Goal: Task Accomplishment & Management: Complete application form

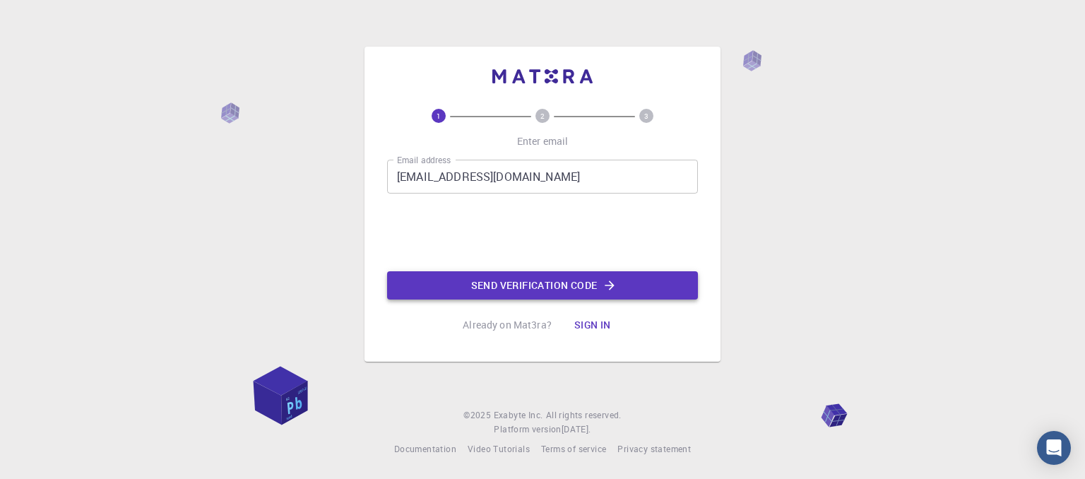
click at [476, 289] on button "Send verification code" at bounding box center [542, 285] width 311 height 28
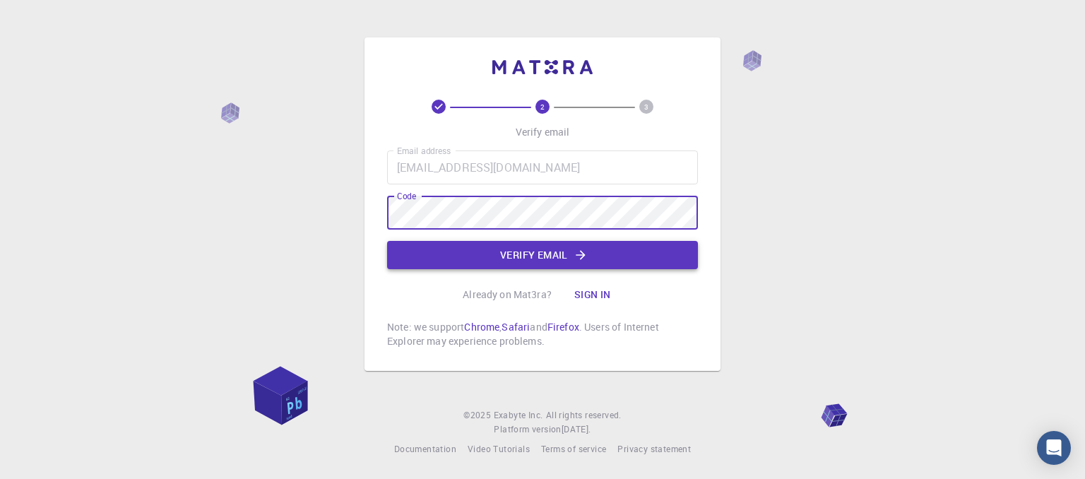
click at [478, 264] on button "Verify email" at bounding box center [542, 255] width 311 height 28
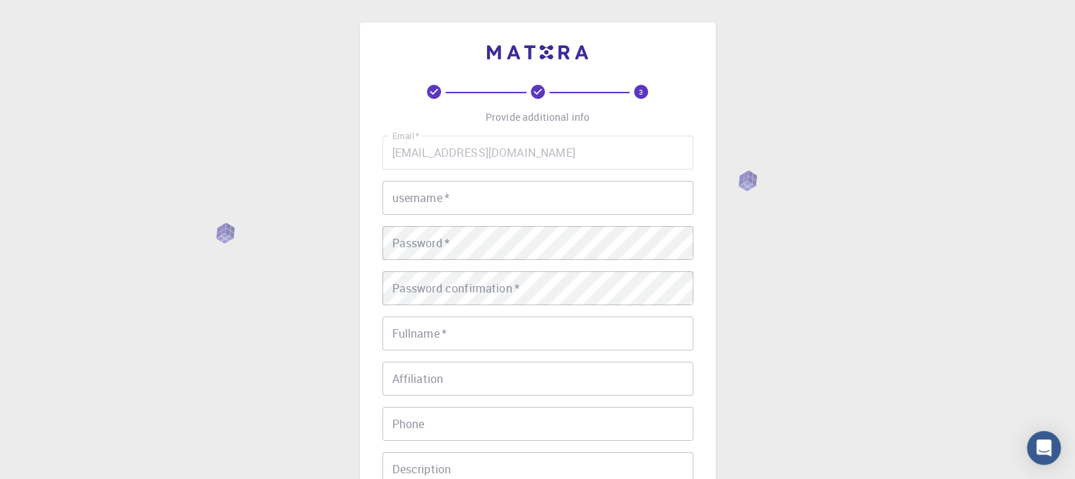
click at [466, 183] on input "username   *" at bounding box center [537, 198] width 311 height 34
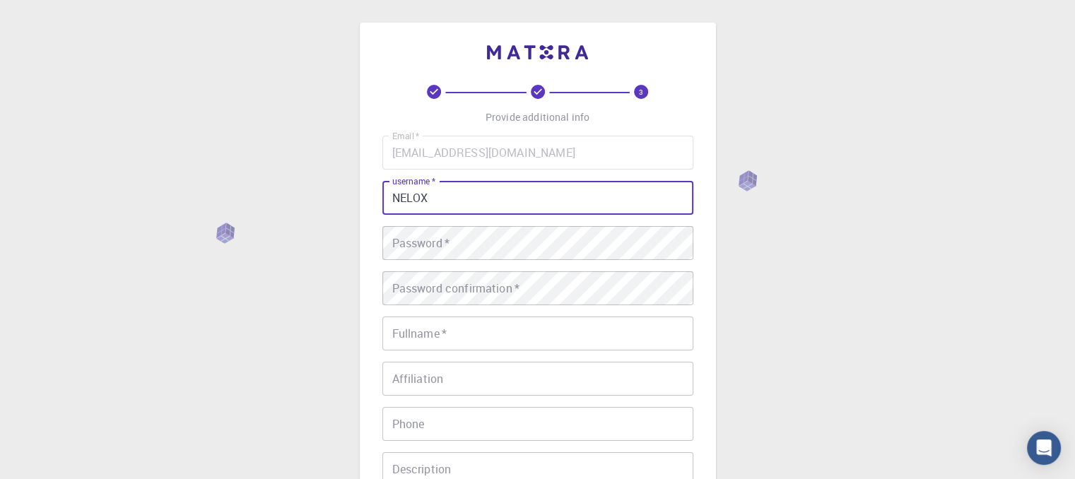
type input "NELOX"
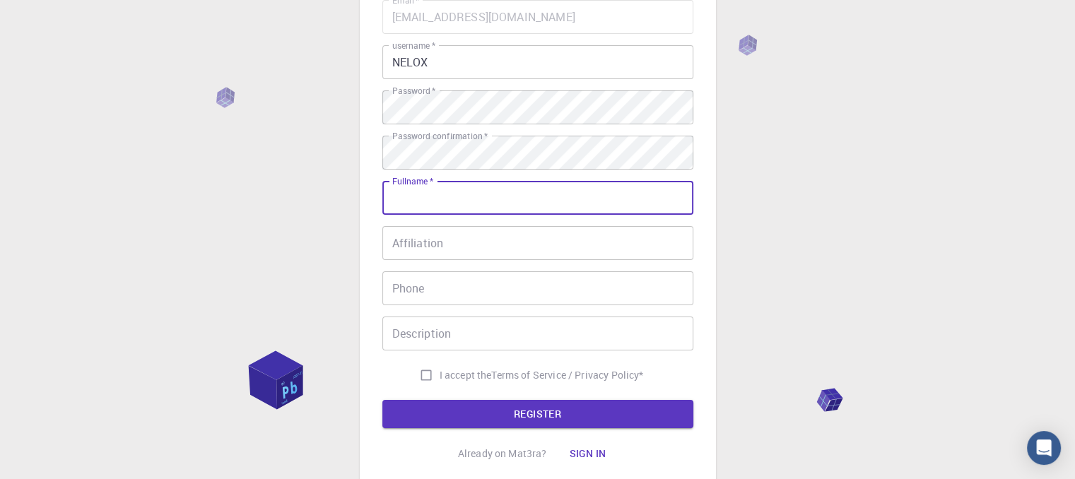
scroll to position [141, 0]
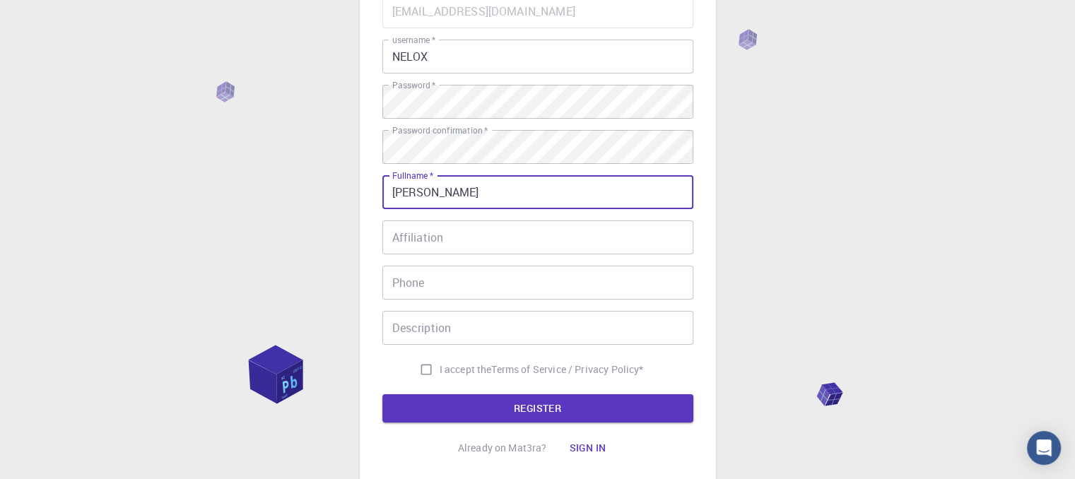
type input "[PERSON_NAME]"
click at [481, 241] on input "Affiliation" at bounding box center [537, 237] width 311 height 34
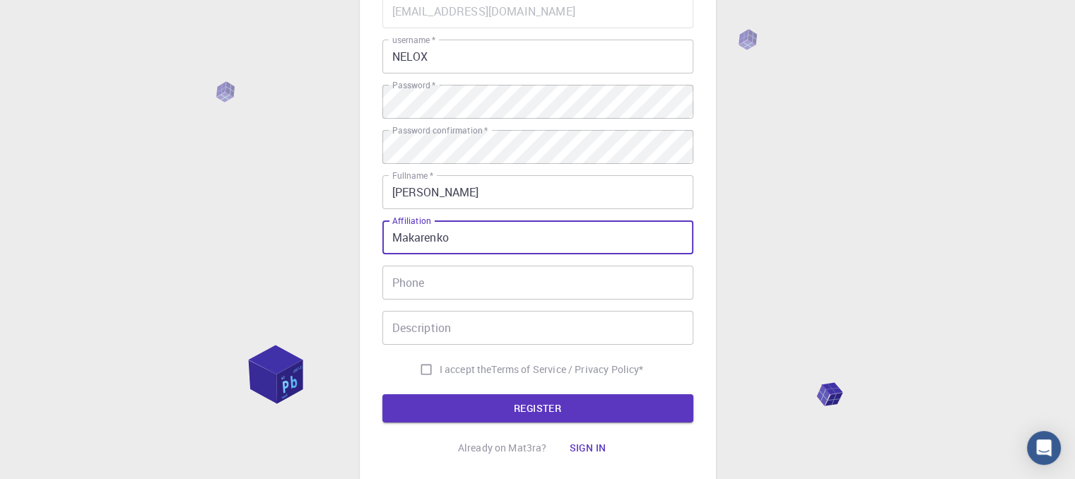
type input "Makarenko"
click at [481, 297] on input "Phone" at bounding box center [537, 283] width 311 height 34
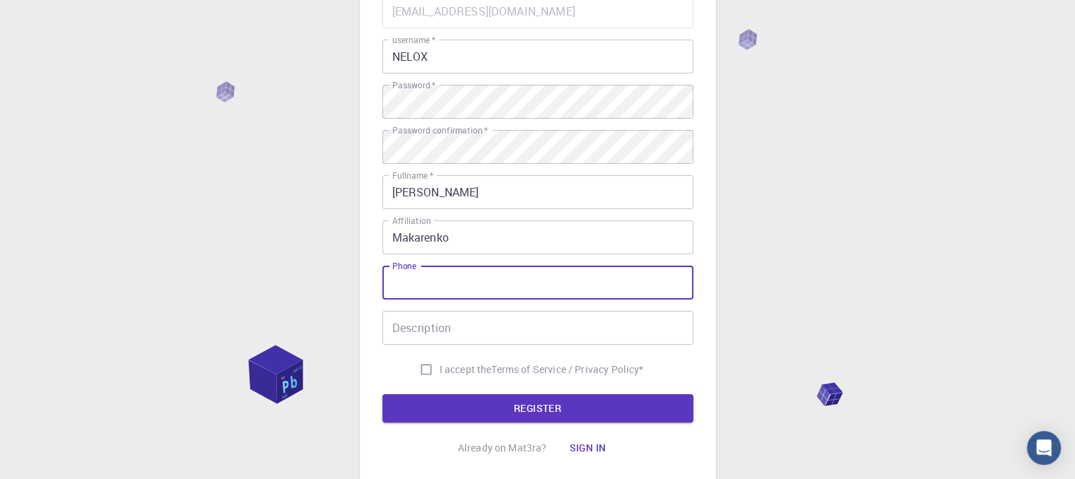
type input "0665051204"
click at [508, 326] on input "Description" at bounding box center [537, 328] width 311 height 34
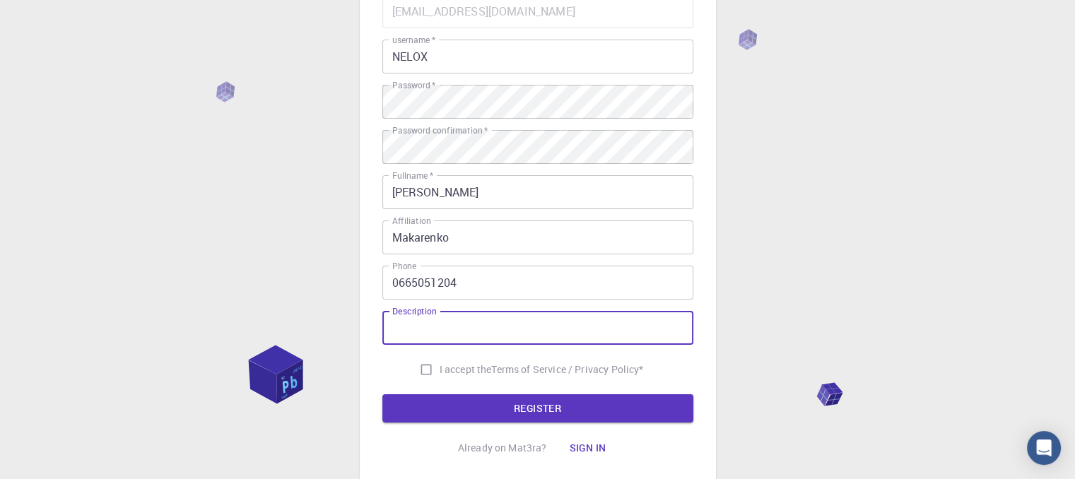
click at [424, 374] on input "I accept the Terms of Service / Privacy Policy *" at bounding box center [426, 369] width 27 height 27
checkbox input "true"
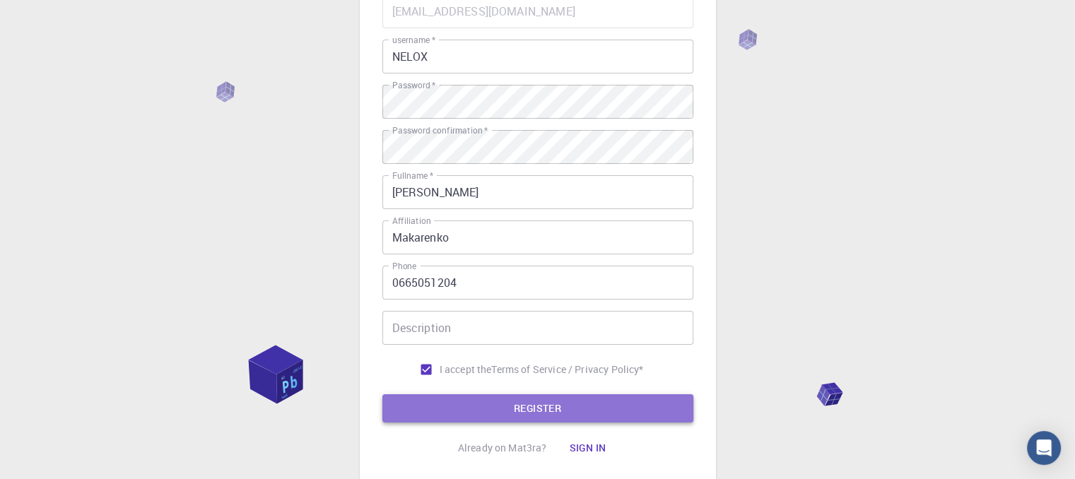
click at [430, 413] on button "REGISTER" at bounding box center [537, 408] width 311 height 28
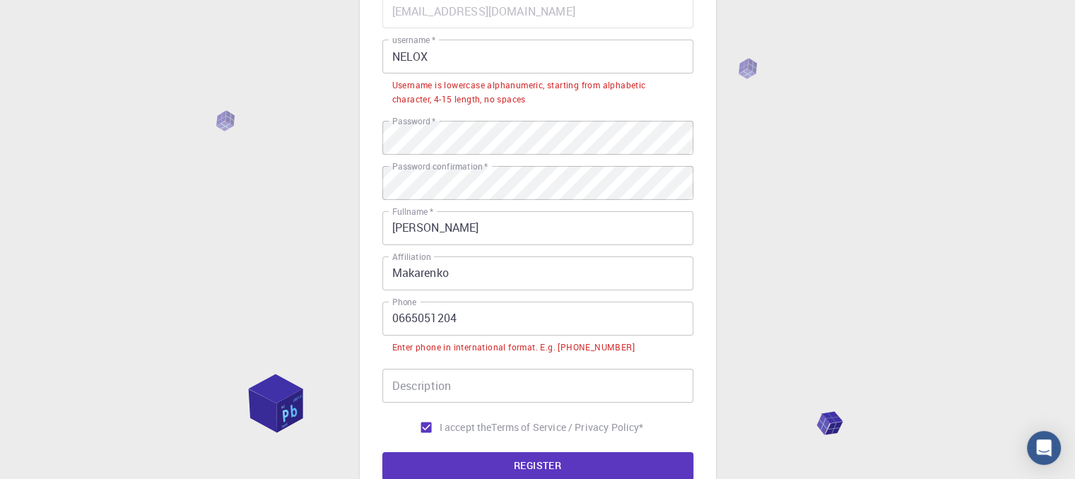
click at [390, 322] on input "0665051204" at bounding box center [537, 319] width 311 height 34
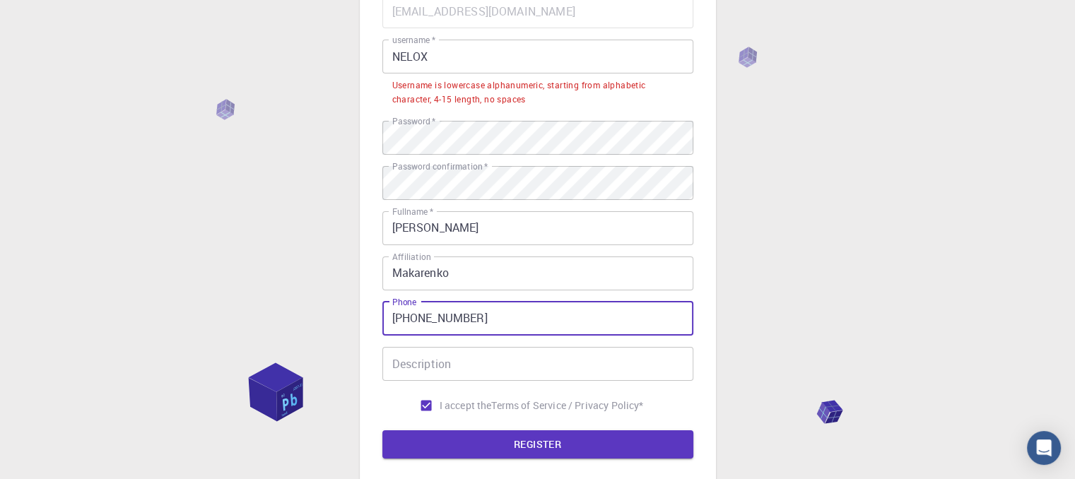
type input "+380665051204"
drag, startPoint x: 1085, startPoint y: 283, endPoint x: 565, endPoint y: 442, distance: 543.9
click at [565, 442] on button "REGISTER" at bounding box center [537, 444] width 311 height 28
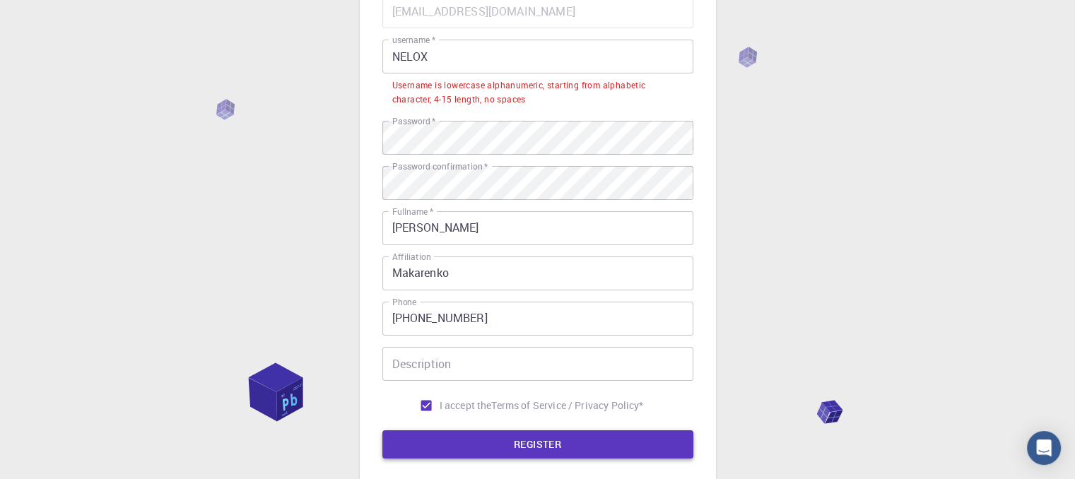
click at [565, 441] on button "REGISTER" at bounding box center [537, 444] width 311 height 28
click at [436, 60] on input "NELOX" at bounding box center [537, 57] width 311 height 34
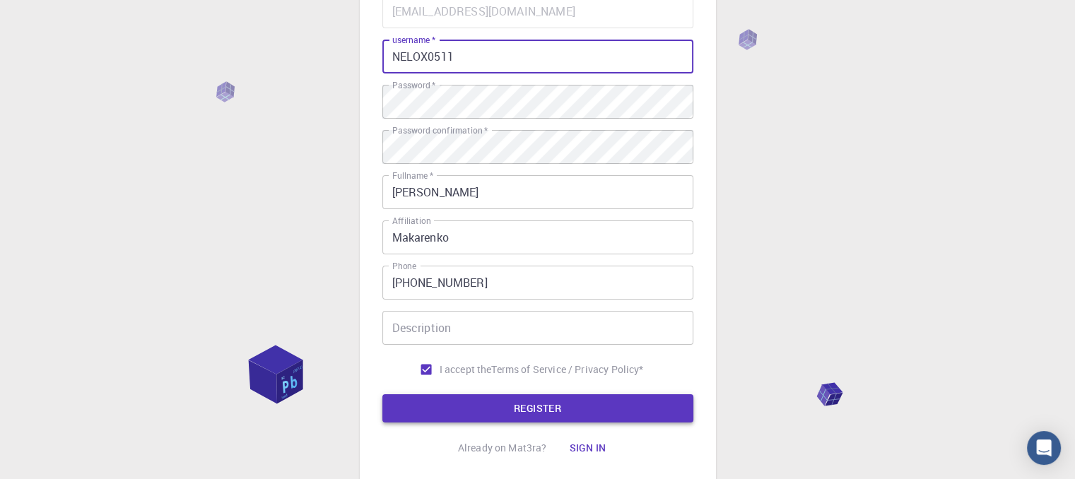
click at [496, 403] on button "REGISTER" at bounding box center [537, 408] width 311 height 28
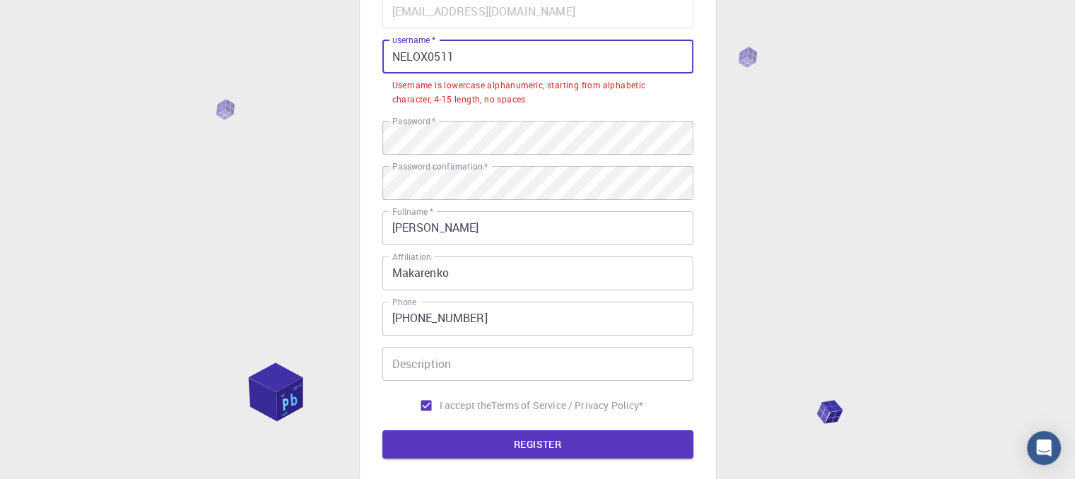
click at [406, 61] on input "NELOX0511" at bounding box center [537, 57] width 311 height 34
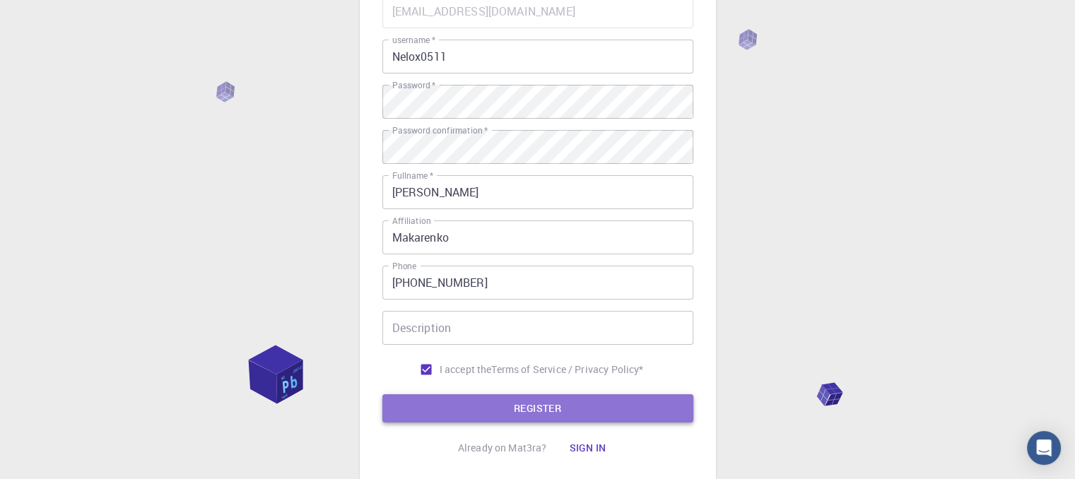
click at [507, 399] on button "REGISTER" at bounding box center [537, 408] width 311 height 28
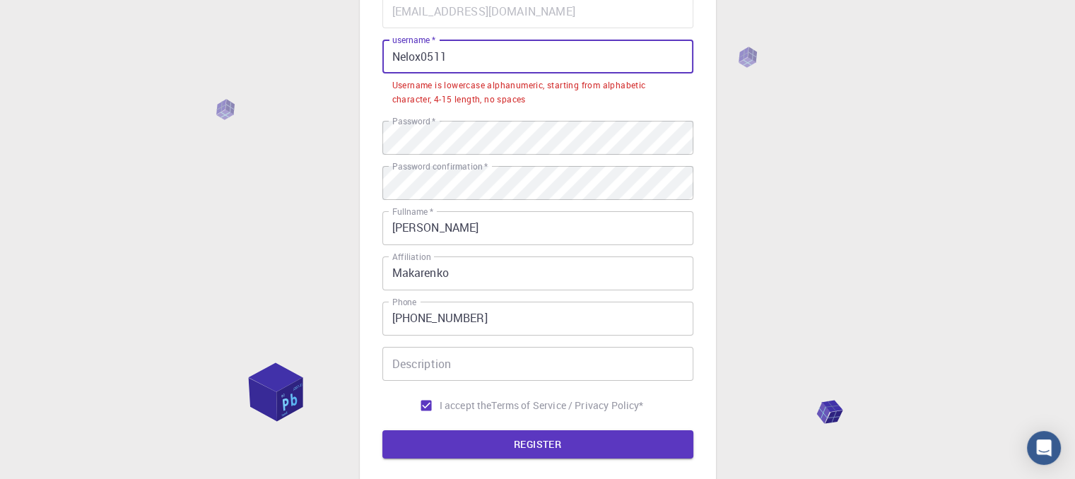
click at [399, 63] on input "Nelox0511" at bounding box center [537, 57] width 311 height 34
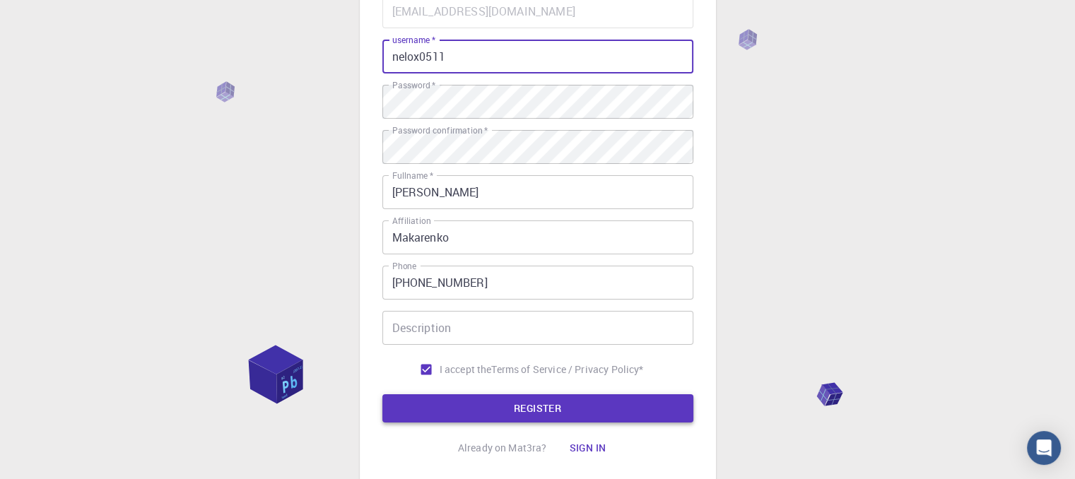
type input "nelox0511"
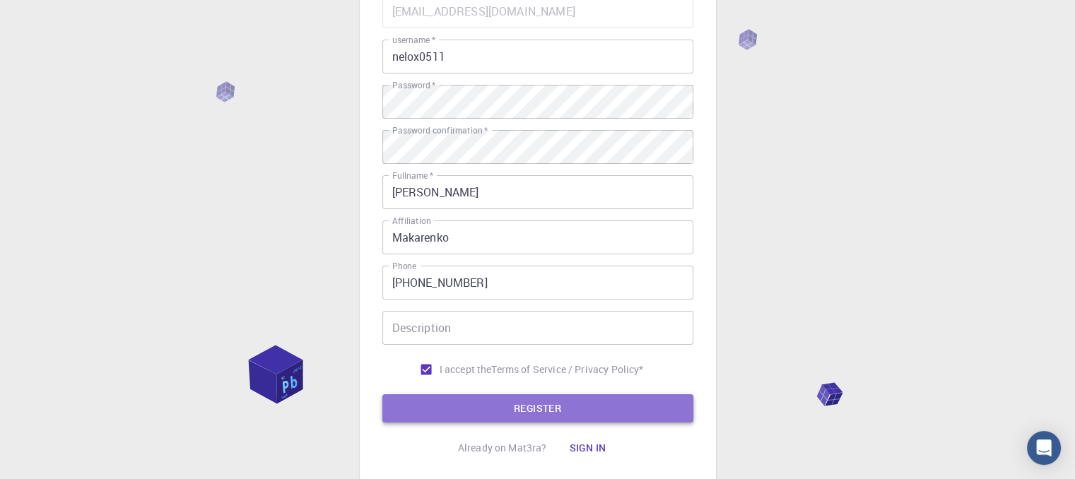
click at [545, 407] on button "REGISTER" at bounding box center [537, 408] width 311 height 28
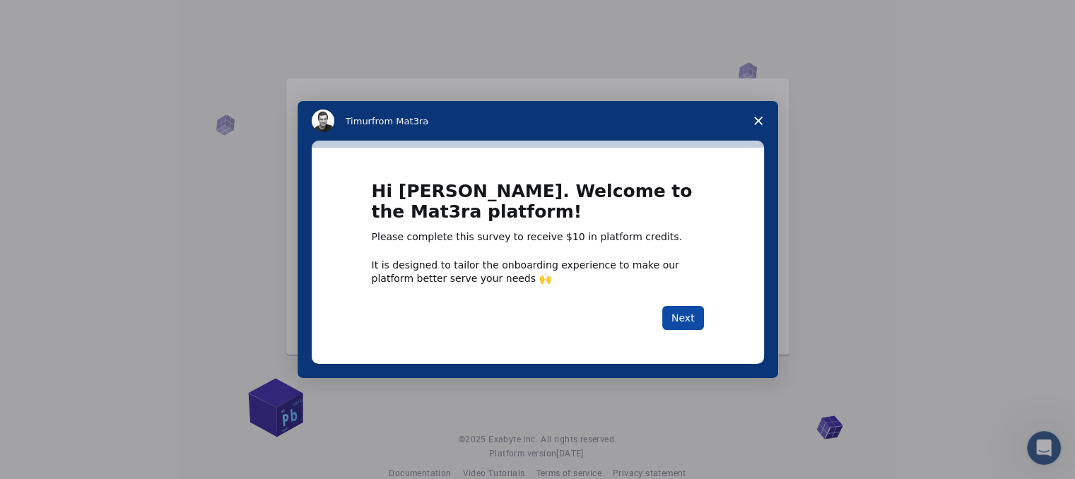
click at [681, 317] on button "Next" at bounding box center [683, 318] width 42 height 24
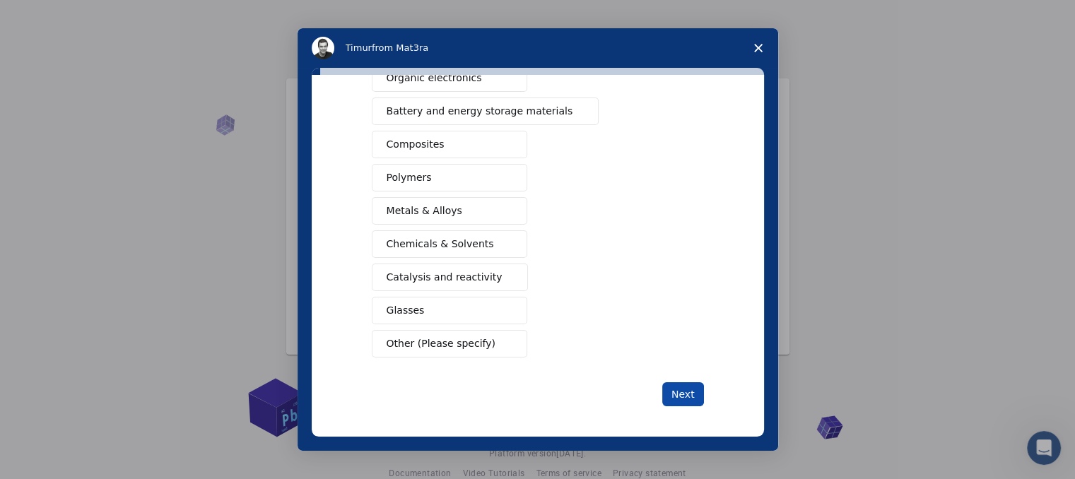
click at [664, 382] on button "Next" at bounding box center [683, 394] width 42 height 24
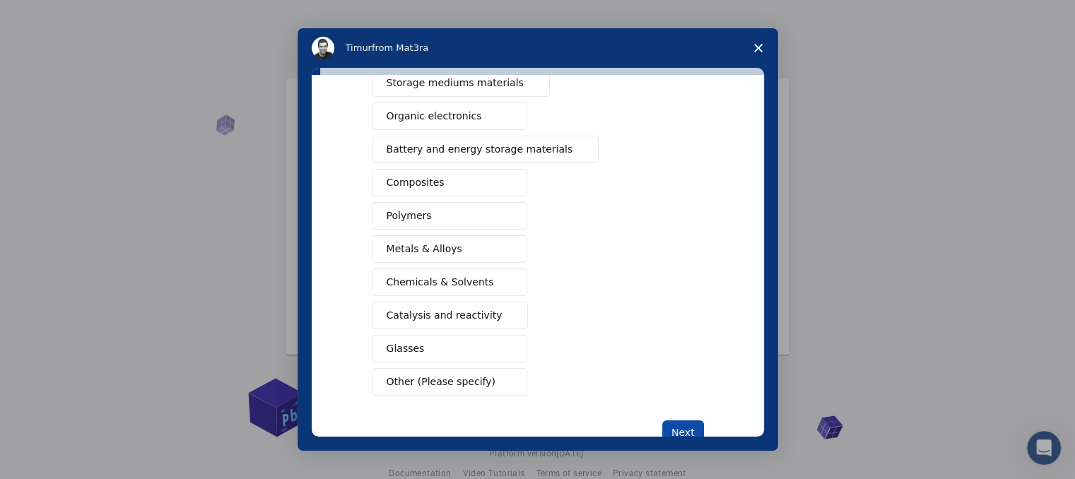
scroll to position [216, 0]
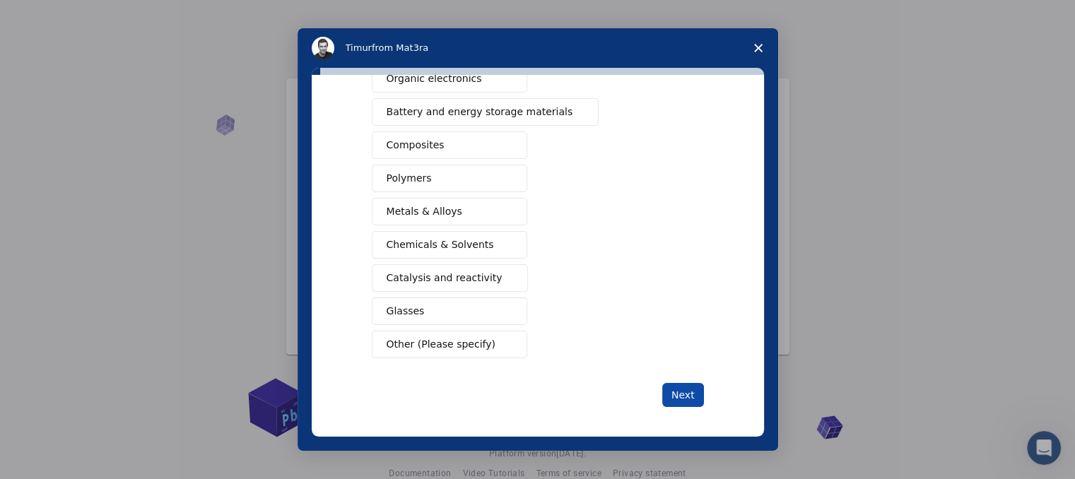
click at [678, 394] on button "Next" at bounding box center [683, 395] width 42 height 24
click at [678, 389] on button "Next" at bounding box center [683, 395] width 42 height 24
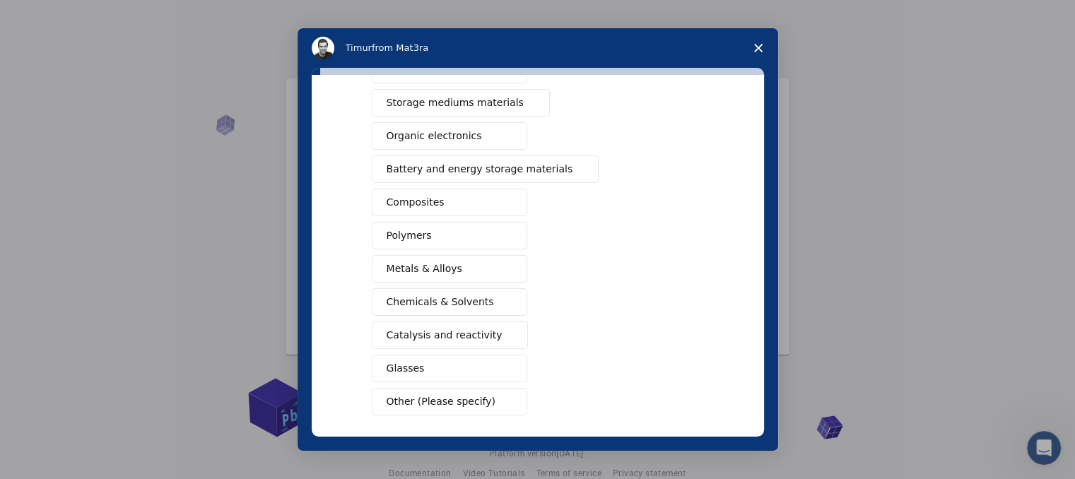
scroll to position [74, 0]
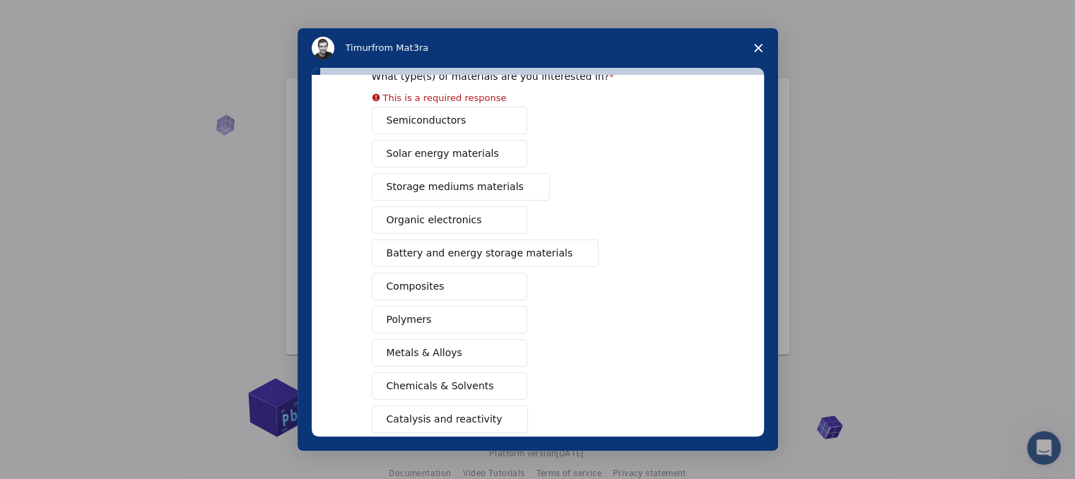
click at [468, 134] on div "Semiconductors Solar energy materials Storage mediums materials Organic electro…" at bounding box center [538, 303] width 332 height 393
click at [489, 134] on div "Semiconductors Solar energy materials Storage mediums materials Organic electro…" at bounding box center [538, 303] width 332 height 393
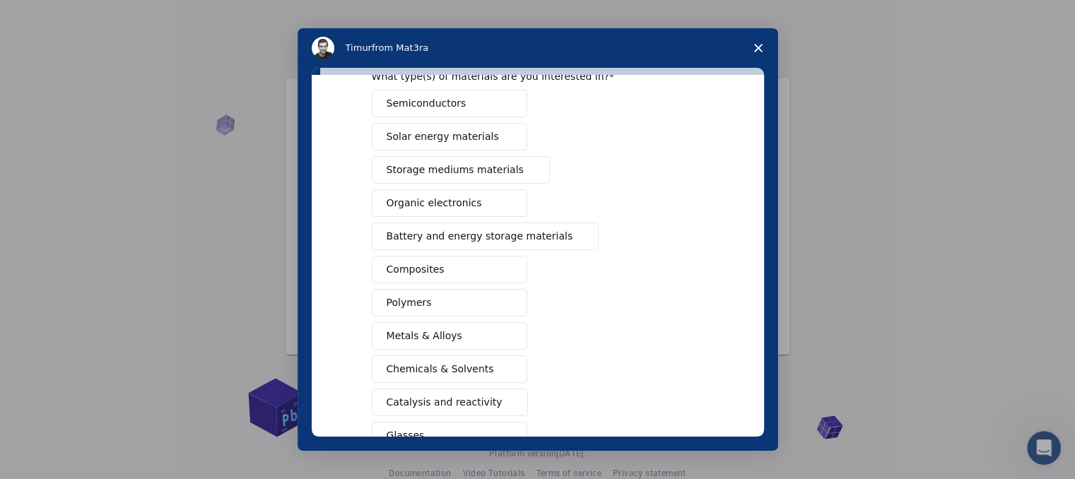
click at [478, 111] on button "Semiconductors" at bounding box center [449, 104] width 155 height 28
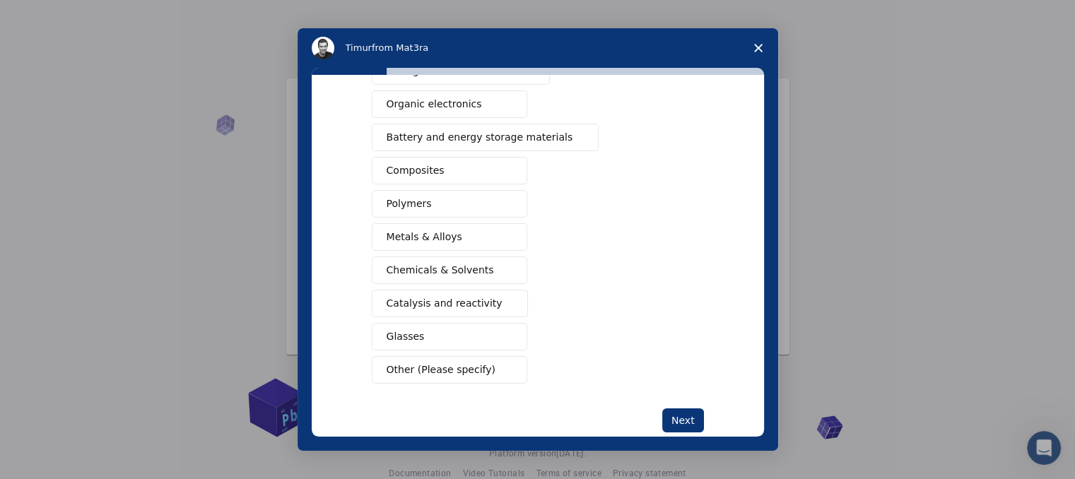
scroll to position [199, 0]
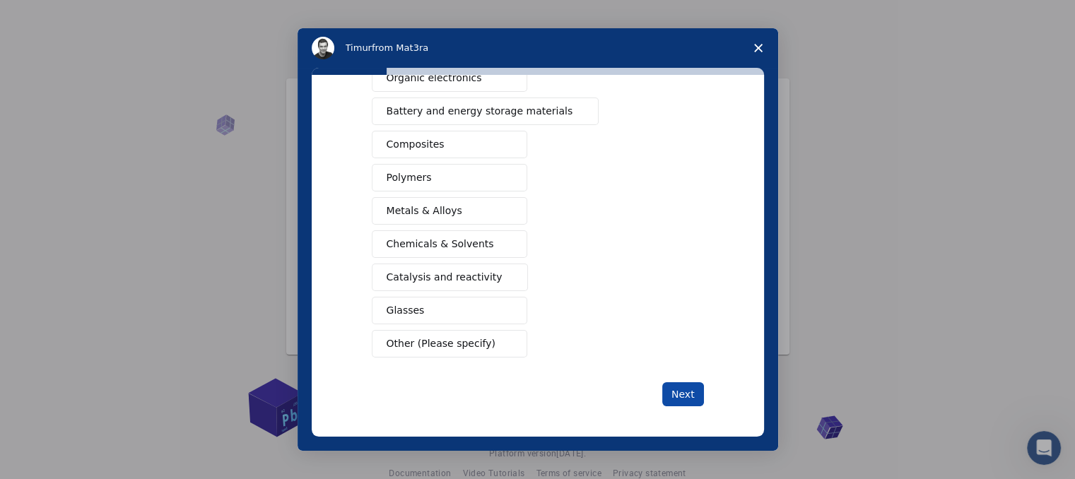
click at [667, 385] on button "Next" at bounding box center [683, 394] width 42 height 24
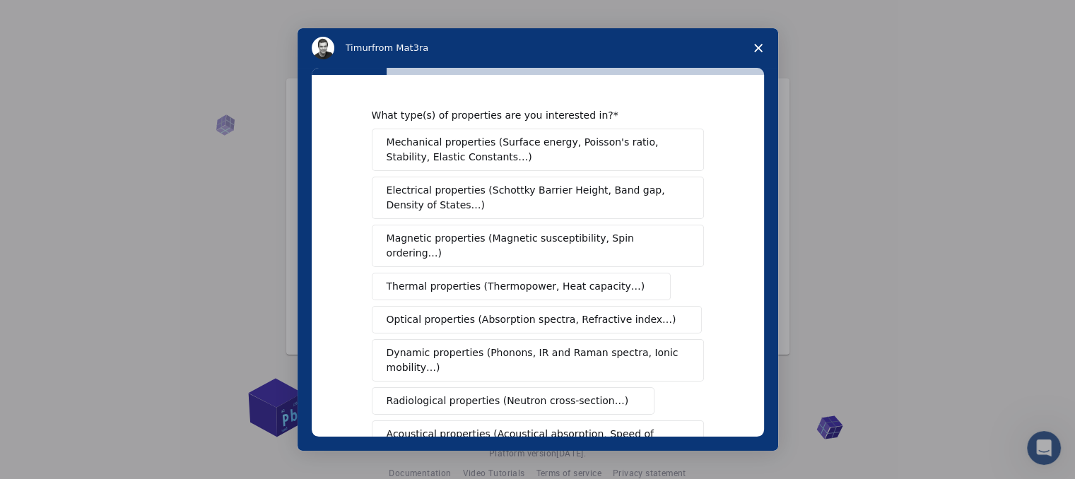
click at [684, 391] on div "Mechanical properties (Surface energy, Poisson's ratio, Stability, Elastic Cons…" at bounding box center [538, 337] width 332 height 416
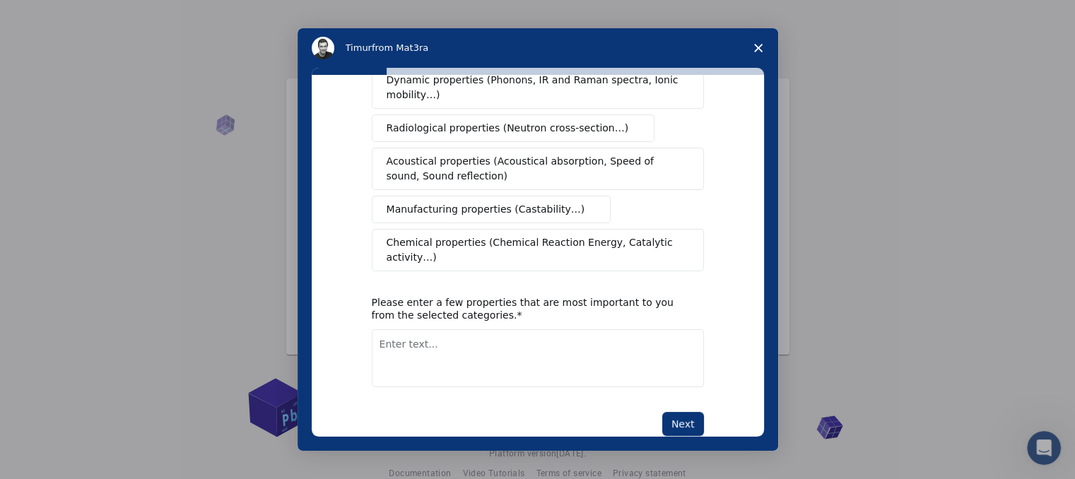
click at [684, 412] on button "Next" at bounding box center [683, 424] width 42 height 24
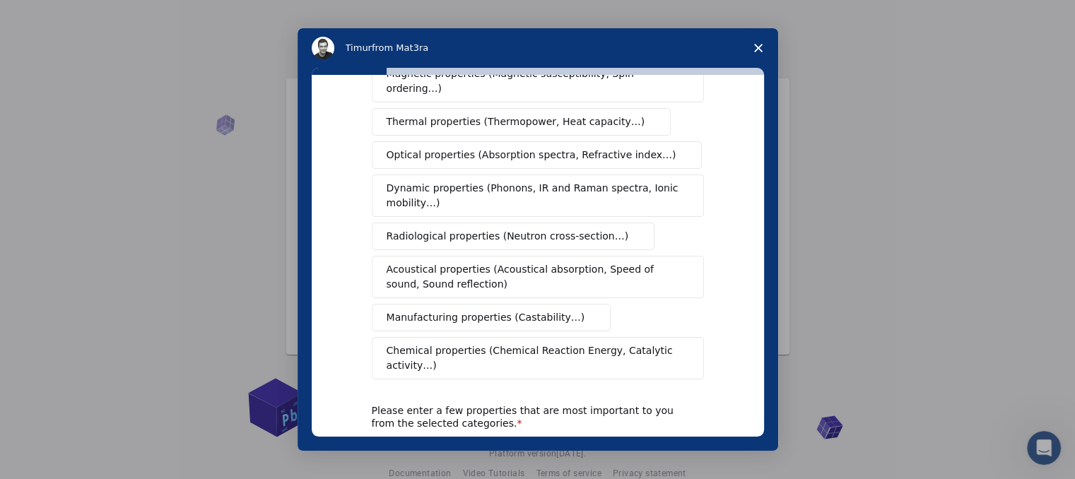
scroll to position [212, 0]
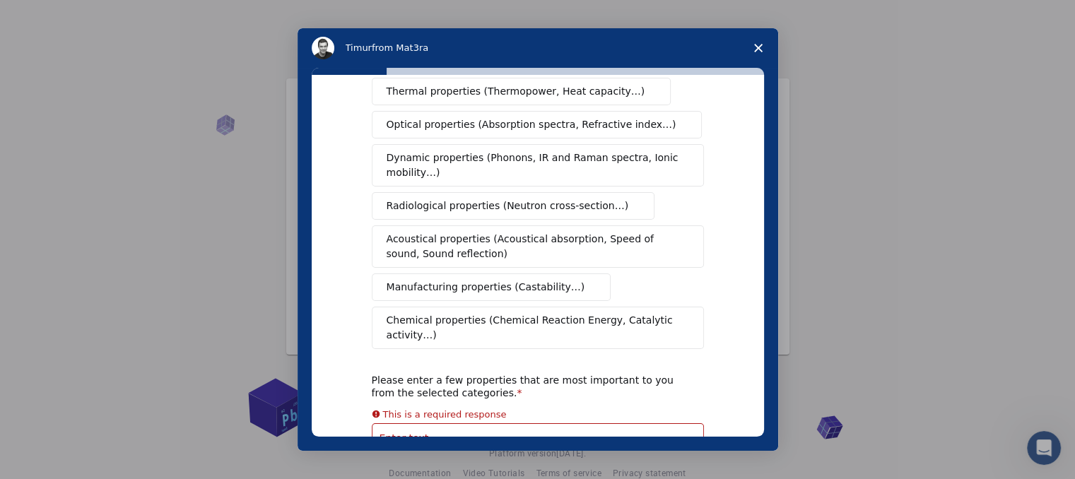
click at [475, 280] on span "Manufacturing properties (Castability…)" at bounding box center [486, 287] width 199 height 15
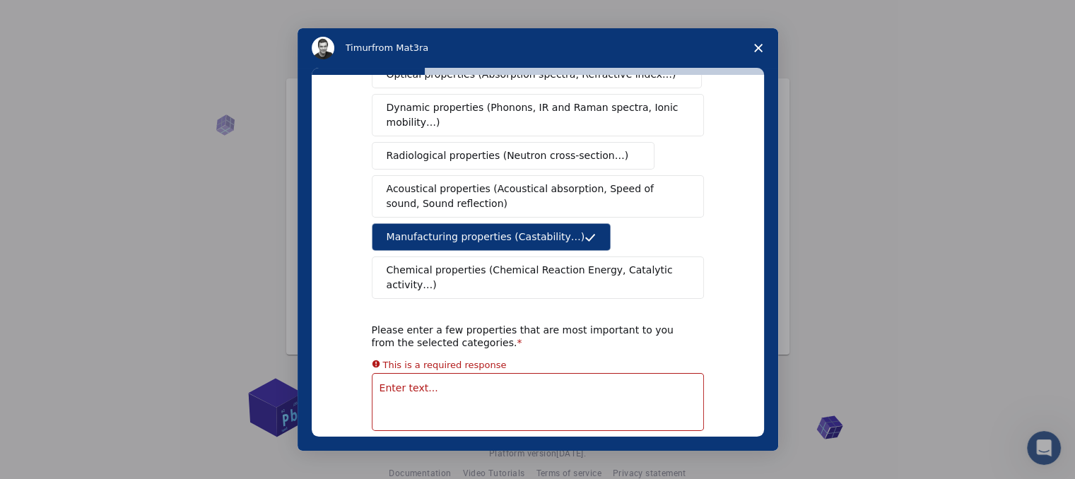
scroll to position [290, 0]
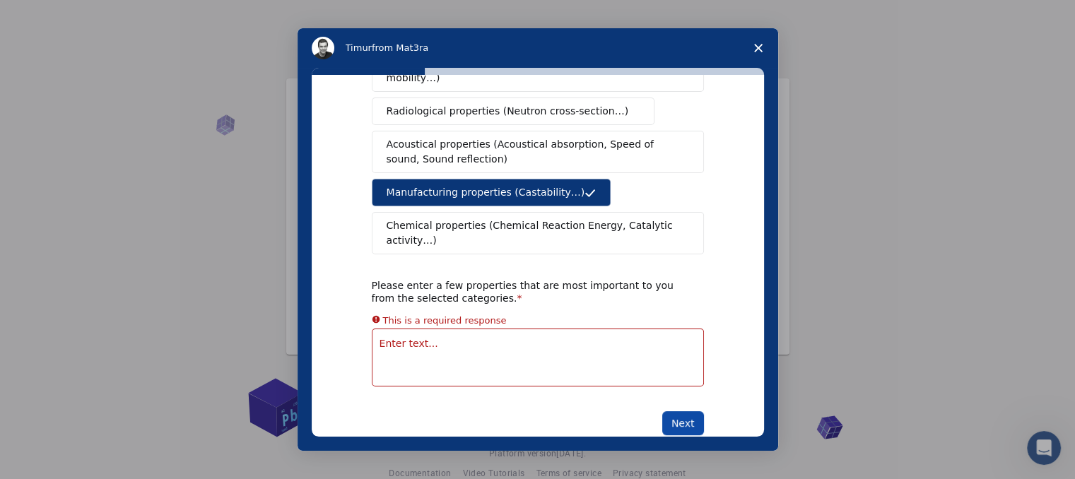
click at [687, 411] on button "Next" at bounding box center [683, 423] width 42 height 24
click at [483, 329] on textarea "Enter text..." at bounding box center [538, 358] width 332 height 58
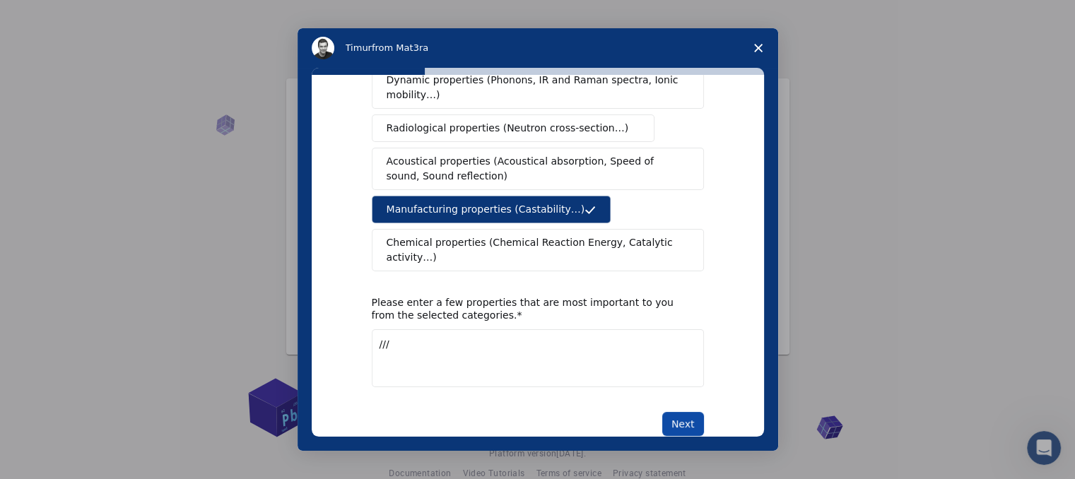
type textarea "///"
click at [685, 412] on button "Next" at bounding box center [683, 424] width 42 height 24
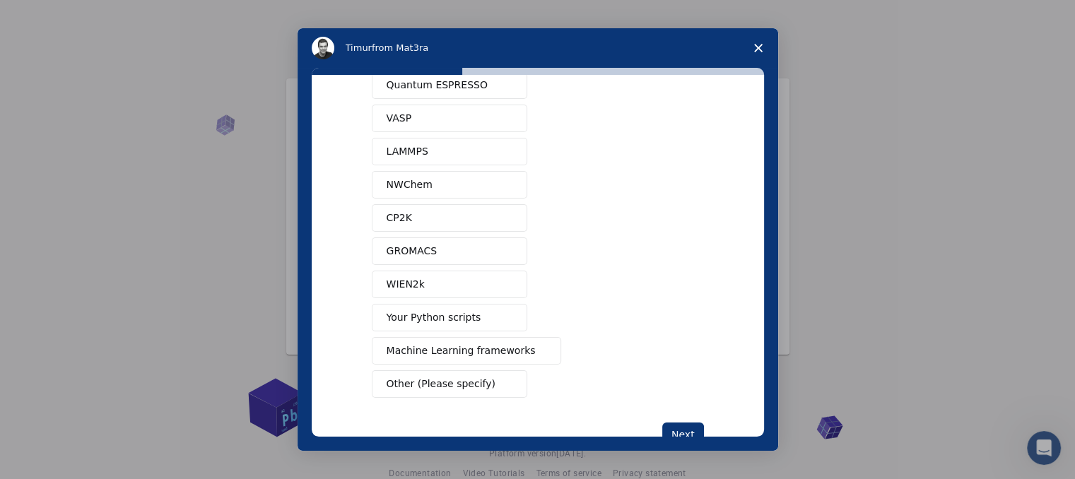
scroll to position [98, 0]
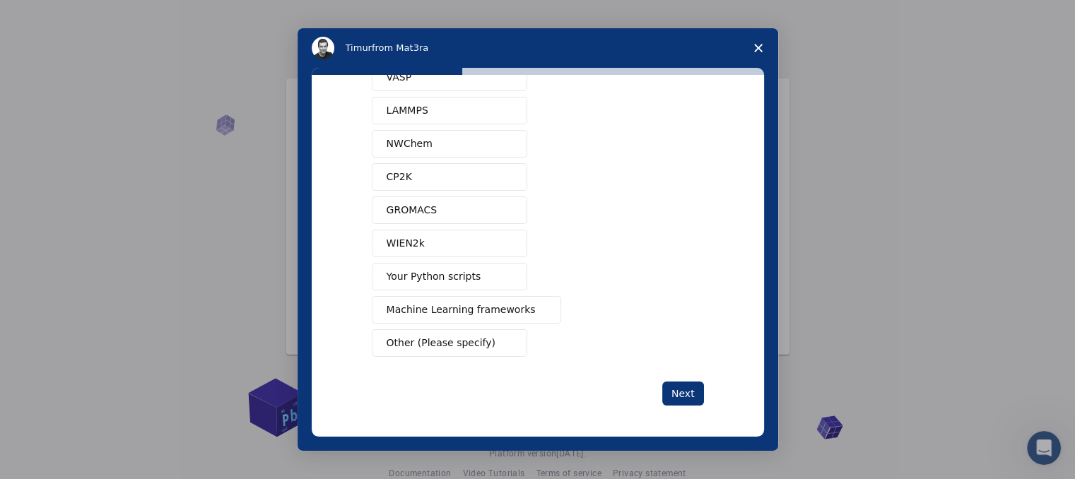
click at [444, 249] on button "WIEN2k" at bounding box center [449, 244] width 155 height 28
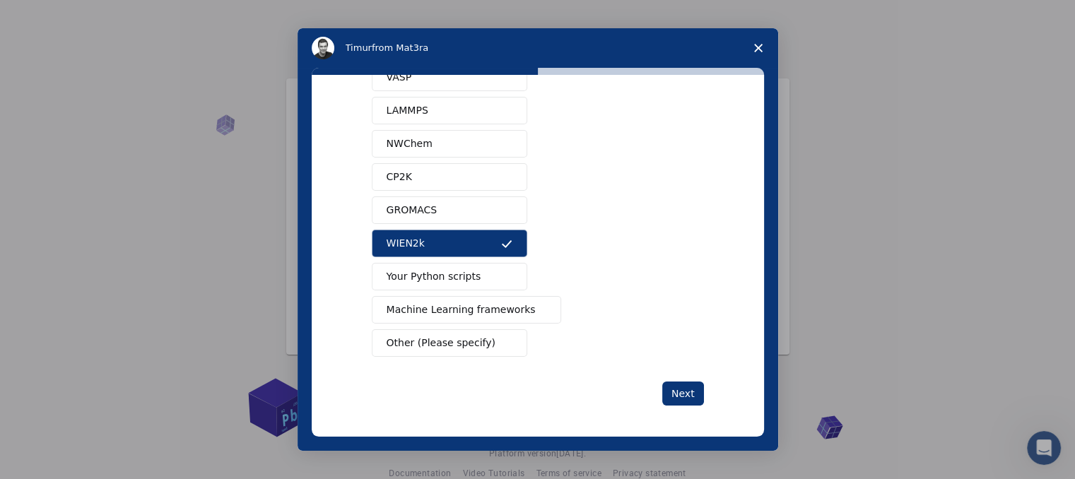
click at [501, 338] on span "Intercom messenger" at bounding box center [506, 343] width 11 height 11
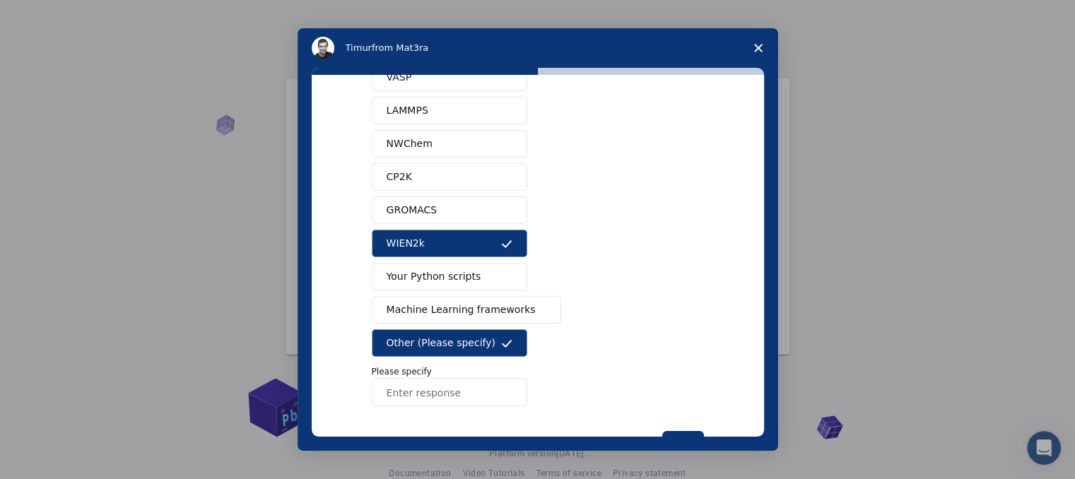
click at [518, 391] on input "Enter response" at bounding box center [449, 392] width 155 height 28
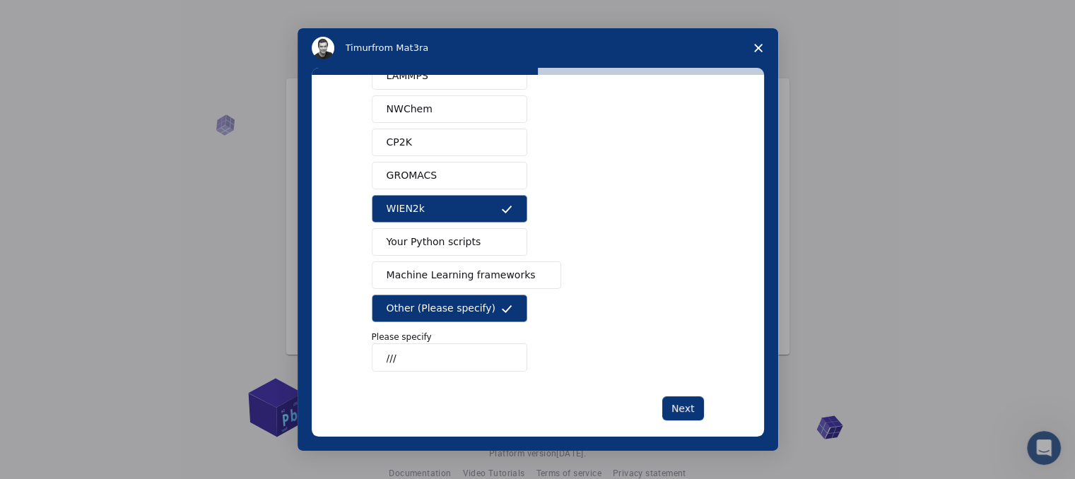
scroll to position [148, 0]
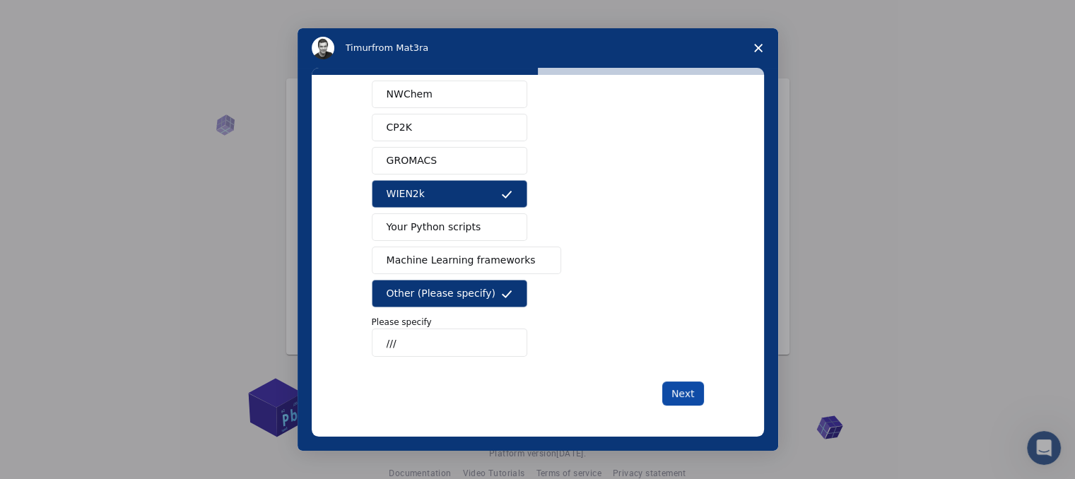
type input "///"
click at [683, 394] on button "Next" at bounding box center [683, 394] width 42 height 24
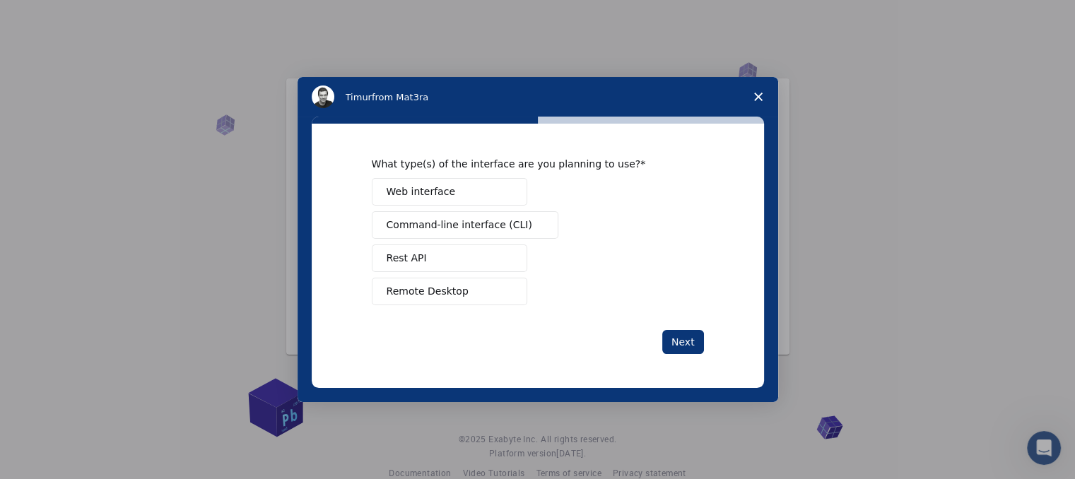
click at [466, 191] on button "Web interface" at bounding box center [449, 192] width 155 height 28
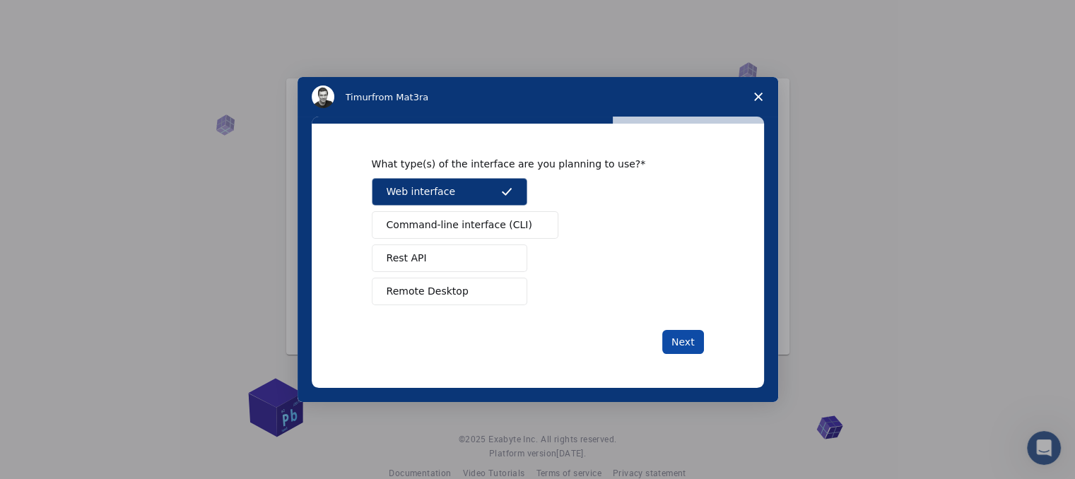
click at [672, 331] on button "Next" at bounding box center [683, 342] width 42 height 24
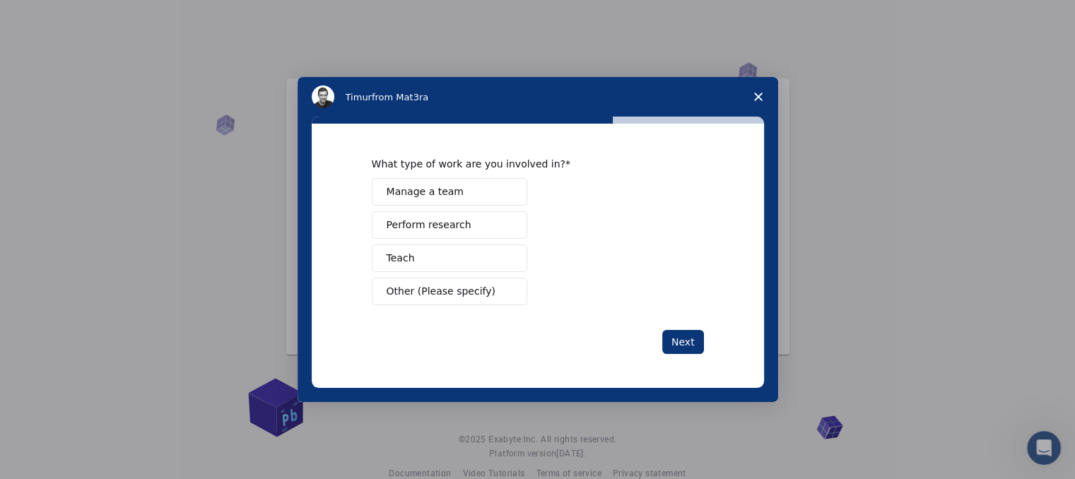
click at [447, 199] on span "Manage a team" at bounding box center [425, 191] width 77 height 15
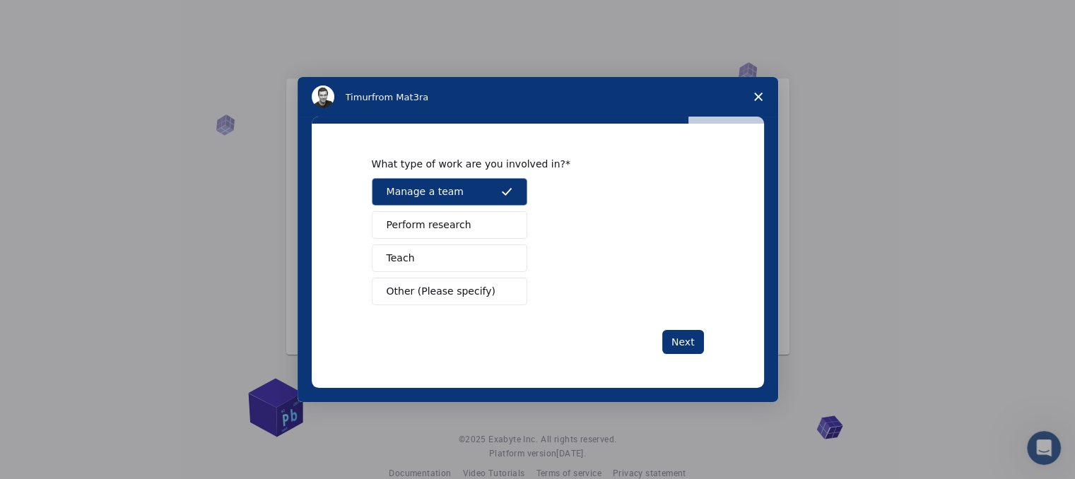
click at [454, 250] on button "Teach" at bounding box center [449, 259] width 155 height 28
click at [441, 227] on span "Perform research" at bounding box center [429, 225] width 85 height 15
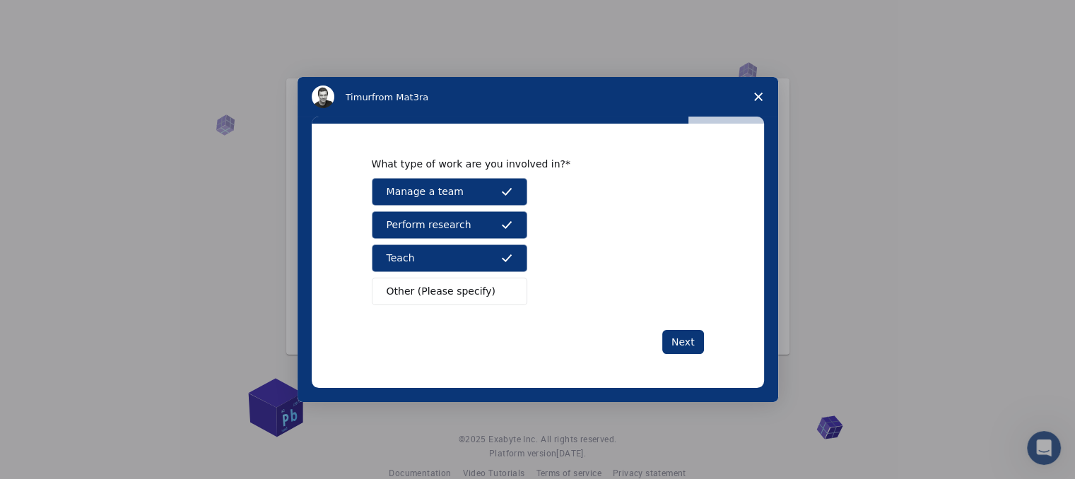
click at [460, 190] on button "Manage a team" at bounding box center [449, 192] width 155 height 28
click at [467, 252] on button "Teach" at bounding box center [449, 259] width 155 height 28
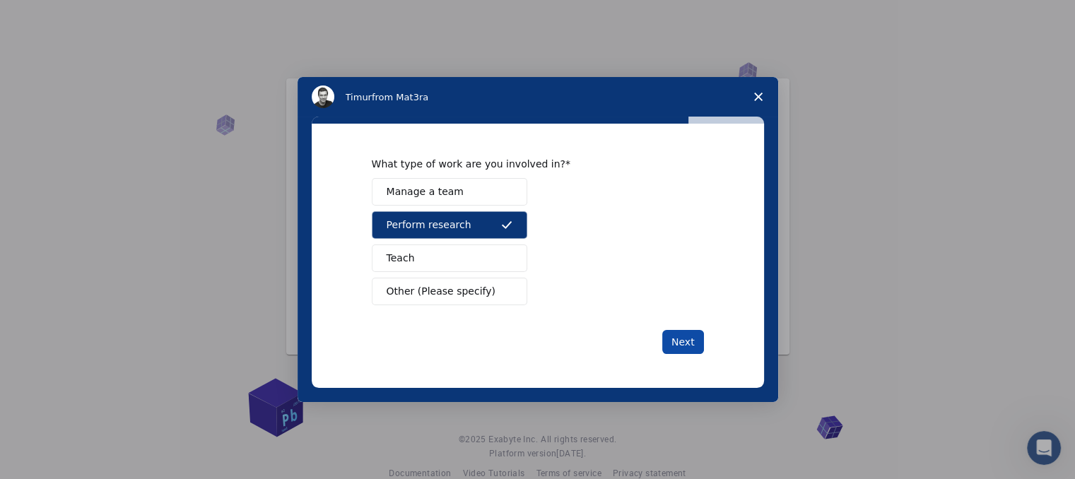
click at [683, 337] on button "Next" at bounding box center [683, 342] width 42 height 24
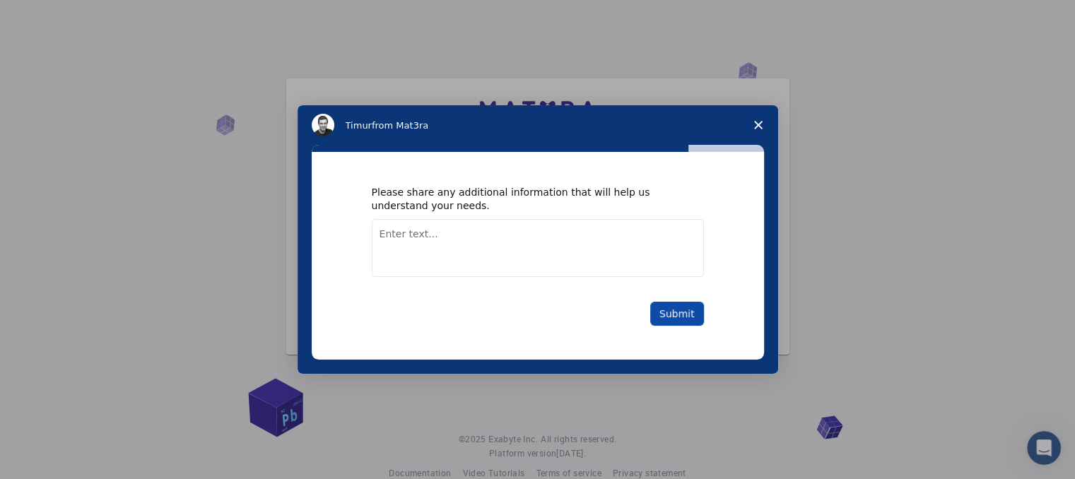
click at [666, 309] on button "Submit" at bounding box center [677, 314] width 54 height 24
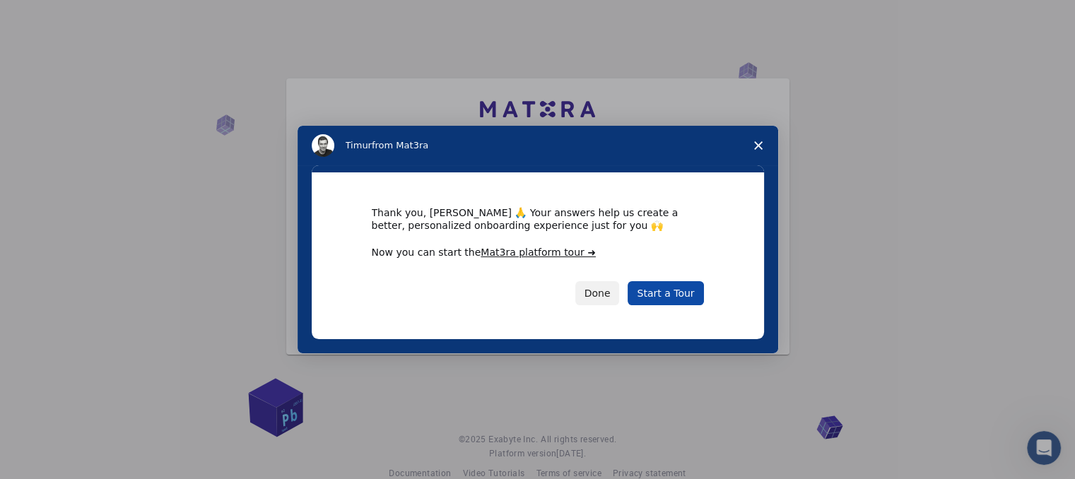
click at [669, 293] on link "Start a Tour" at bounding box center [666, 293] width 76 height 24
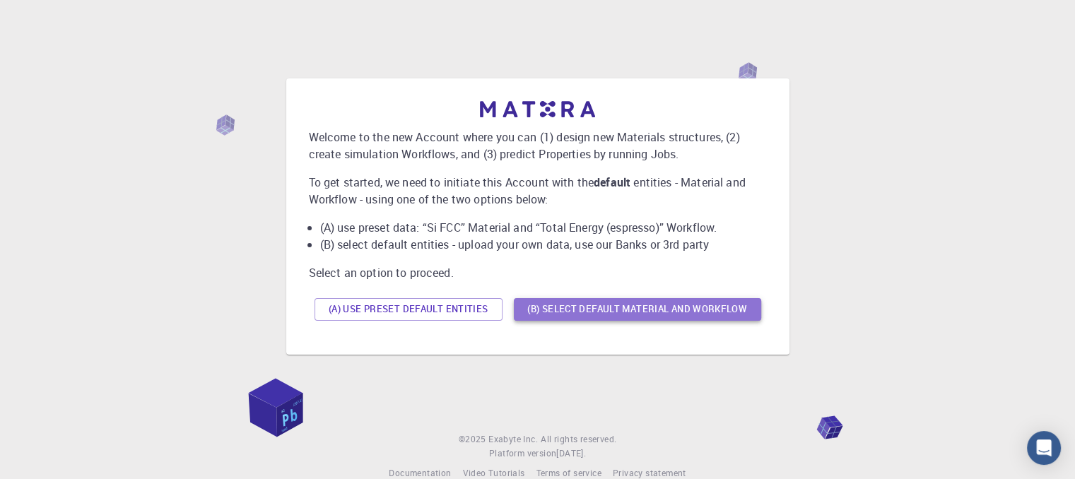
click at [555, 310] on button "(B) Select default material and workflow" at bounding box center [637, 309] width 247 height 23
